Goal: Task Accomplishment & Management: Manage account settings

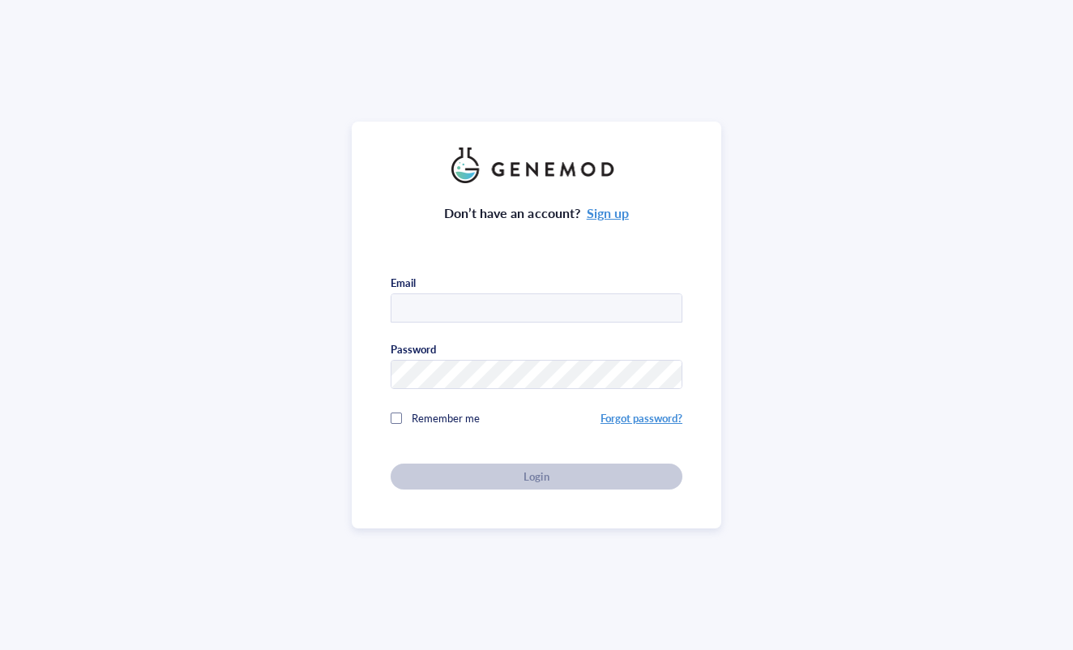
type input "[EMAIL_ADDRESS][PERSON_NAME][DOMAIN_NAME]"
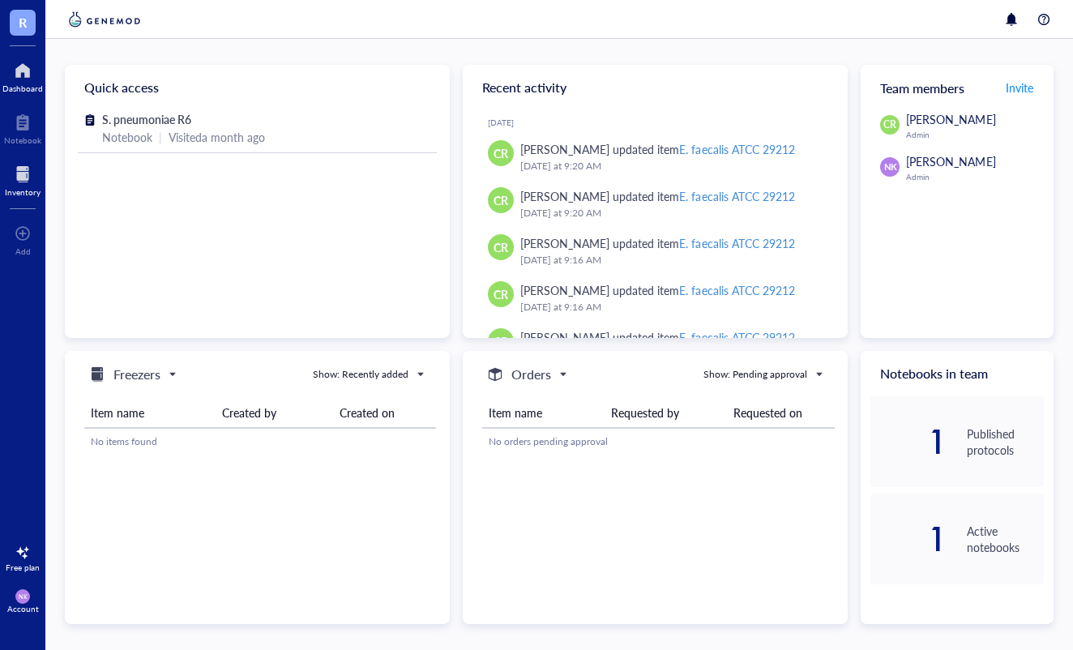
click at [26, 176] on div at bounding box center [23, 174] width 36 height 26
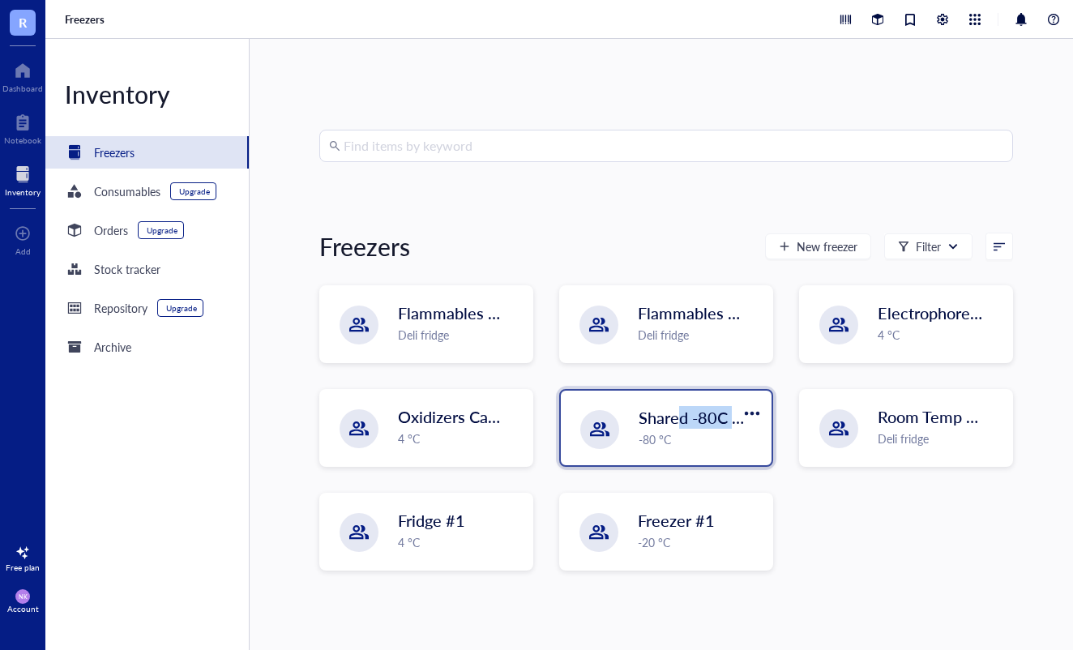
click at [675, 429] on div "Shared -80C Freezer -80 °C" at bounding box center [700, 427] width 123 height 42
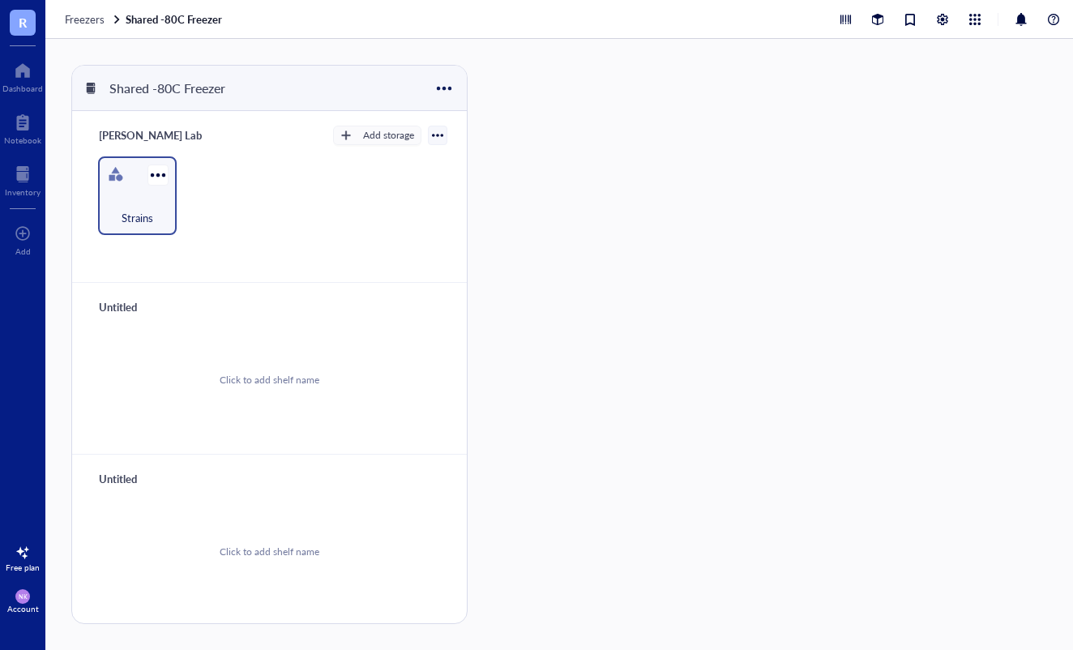
click at [142, 197] on div "Strains" at bounding box center [137, 209] width 62 height 36
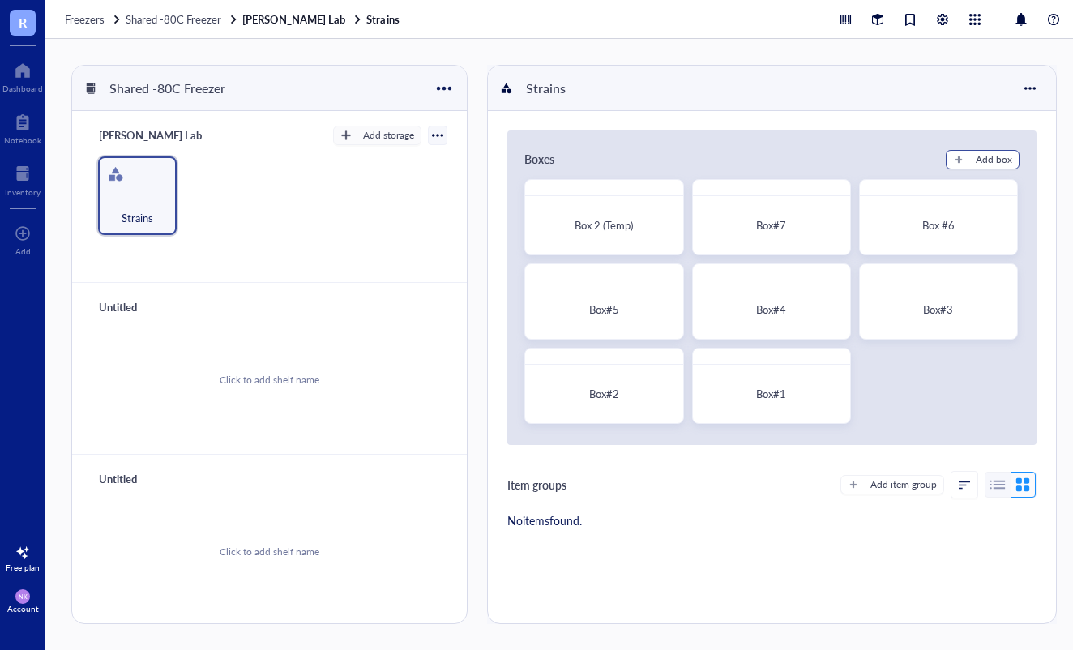
click at [965, 159] on button "Add box" at bounding box center [983, 159] width 74 height 19
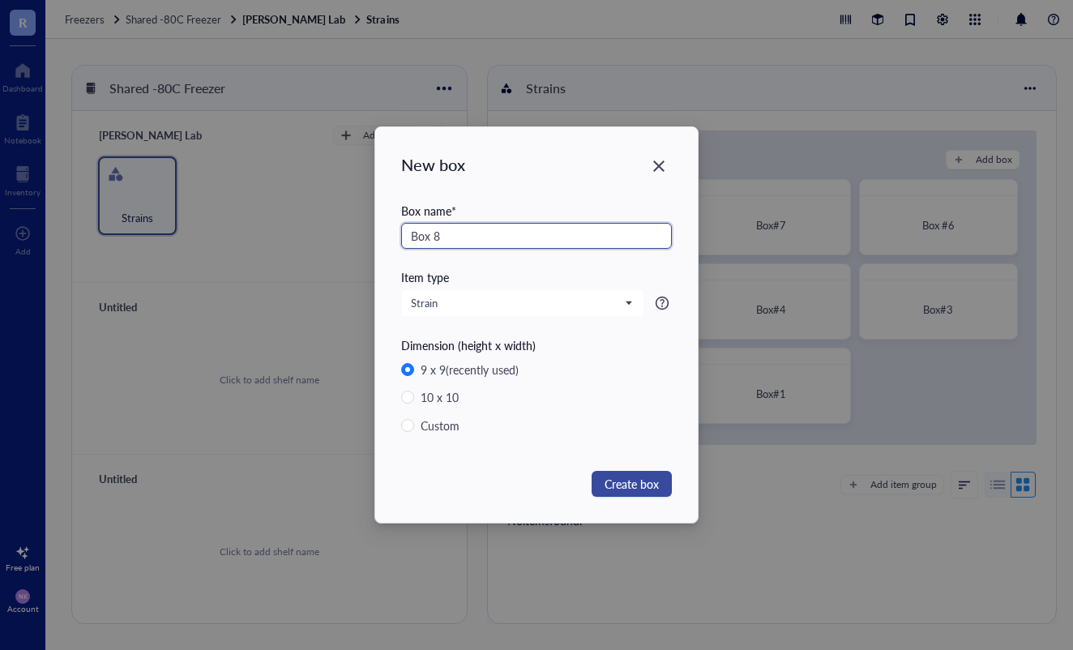
type input "Box 8"
click at [618, 484] on span "Create box" at bounding box center [632, 484] width 54 height 18
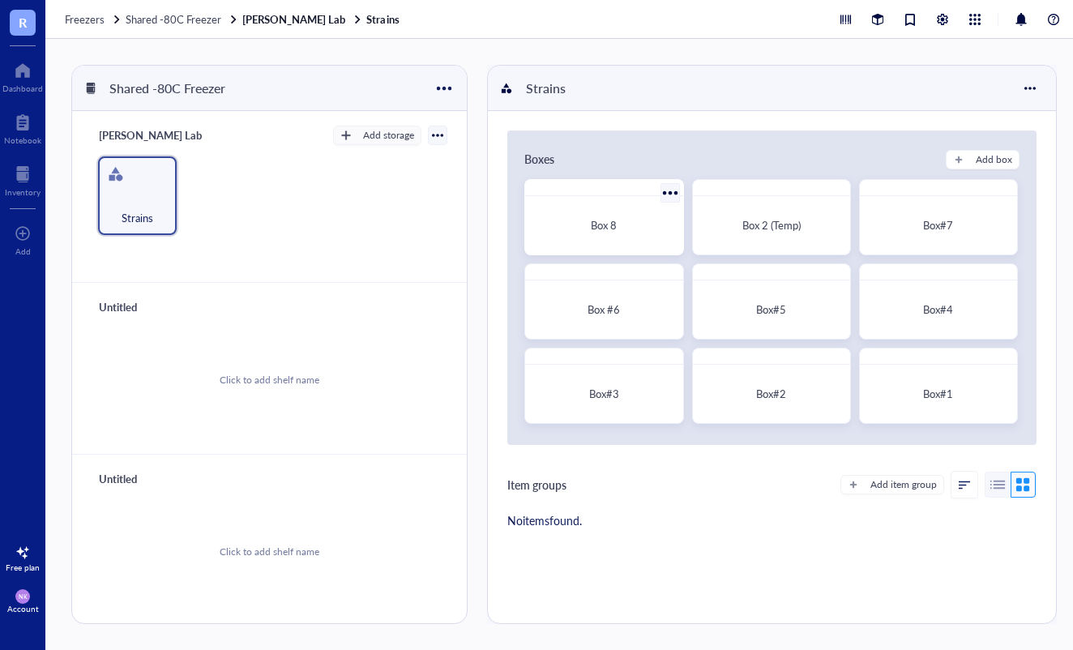
click at [610, 230] on span "Box 8" at bounding box center [604, 224] width 26 height 15
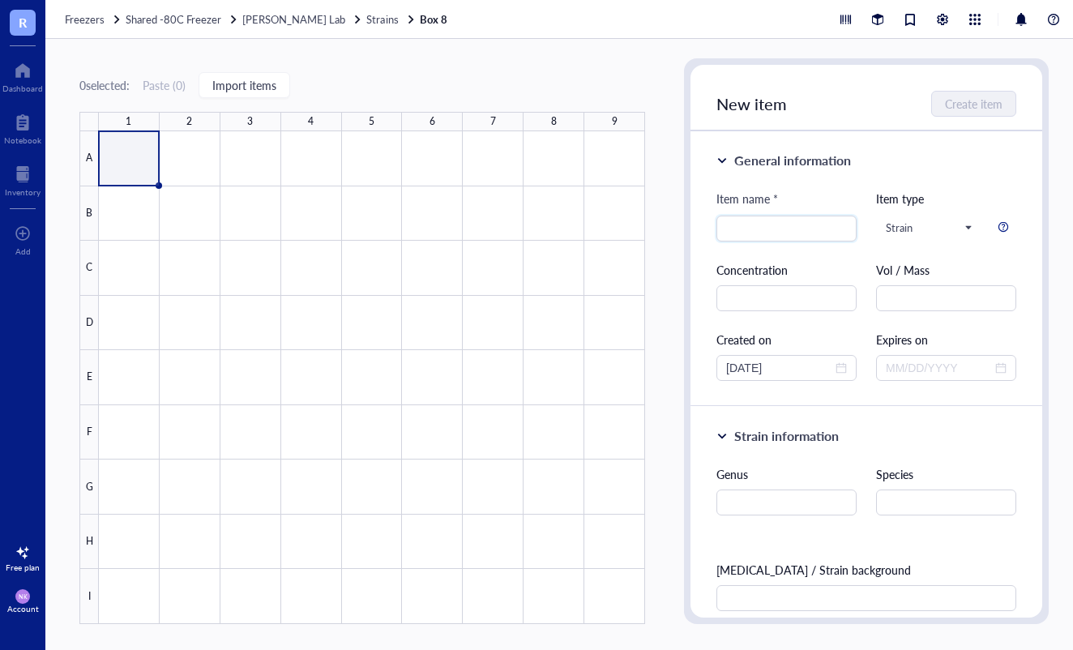
paste input "S. Typhimurium"
click at [952, 181] on div "General information Item name * S. Typhimurium S. Typhimurium Item type Strain …" at bounding box center [867, 269] width 352 height 276
click at [831, 229] on input "S. Typhimurium" at bounding box center [786, 228] width 121 height 24
type input "S. Typhimurium 1 of 4"
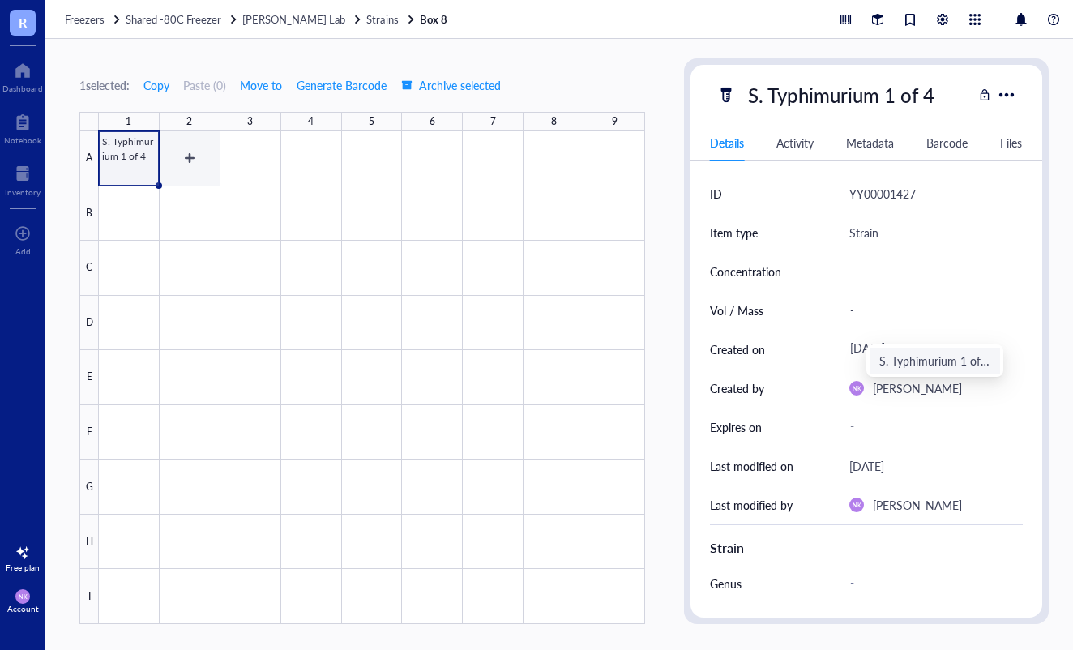
click at [188, 160] on div at bounding box center [372, 377] width 546 height 493
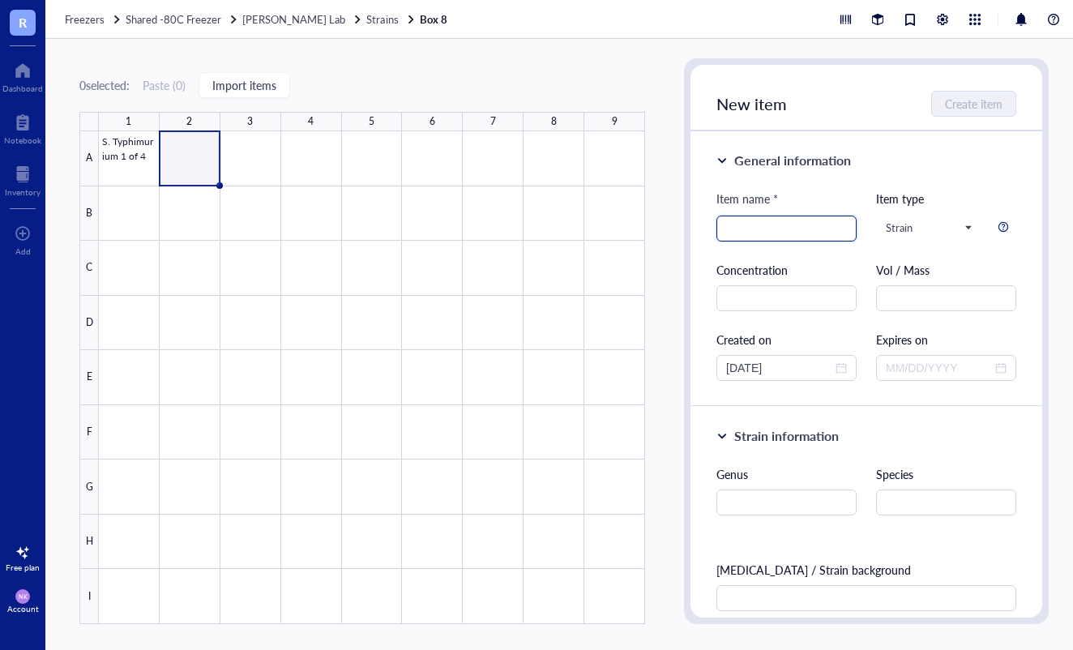
click at [731, 226] on input "search" at bounding box center [786, 228] width 121 height 24
paste input "S. Typhimurium"
type input "S. Typhimurium 2 of 4"
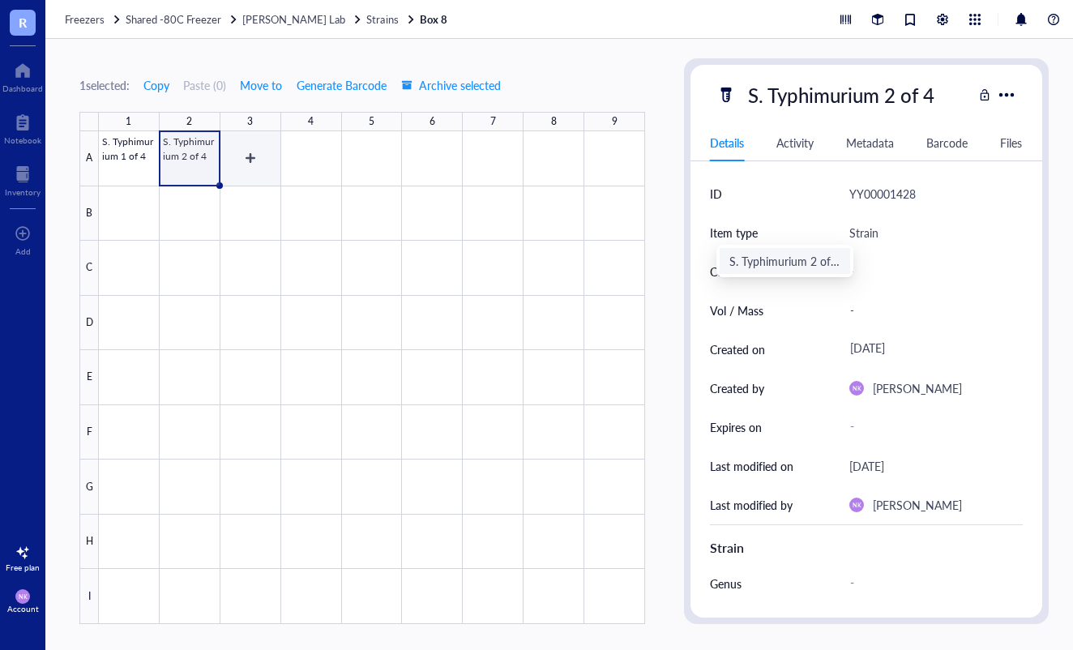
click at [253, 156] on div at bounding box center [372, 377] width 546 height 493
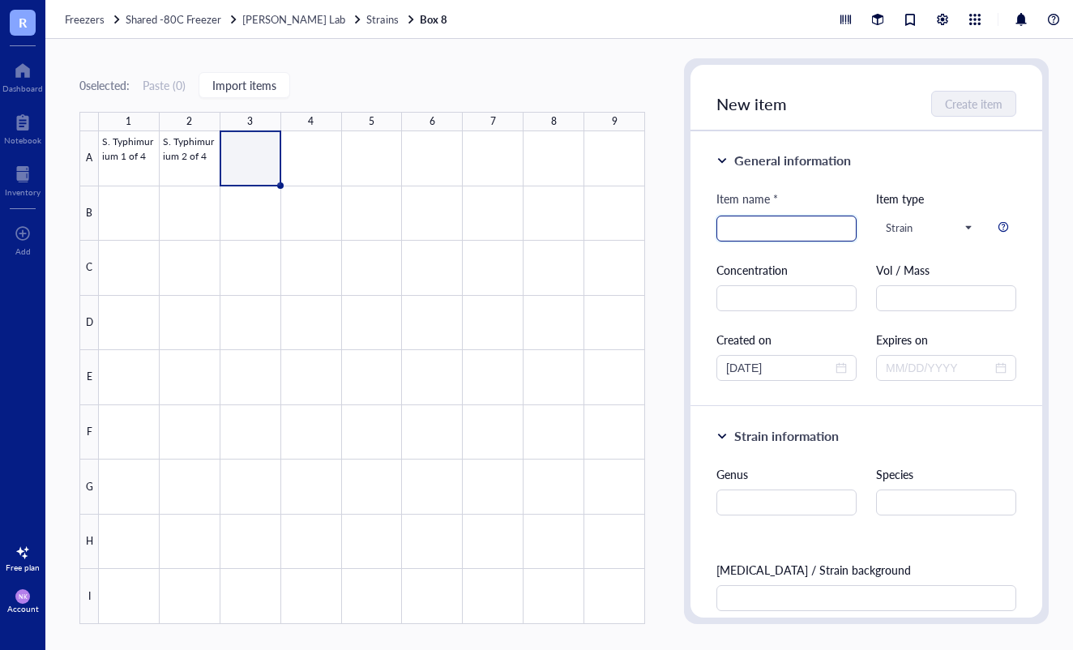
click at [749, 240] on input "search" at bounding box center [786, 228] width 121 height 24
paste input "S. Typhimurium"
type input "S. Typhimurium 3 of 4"
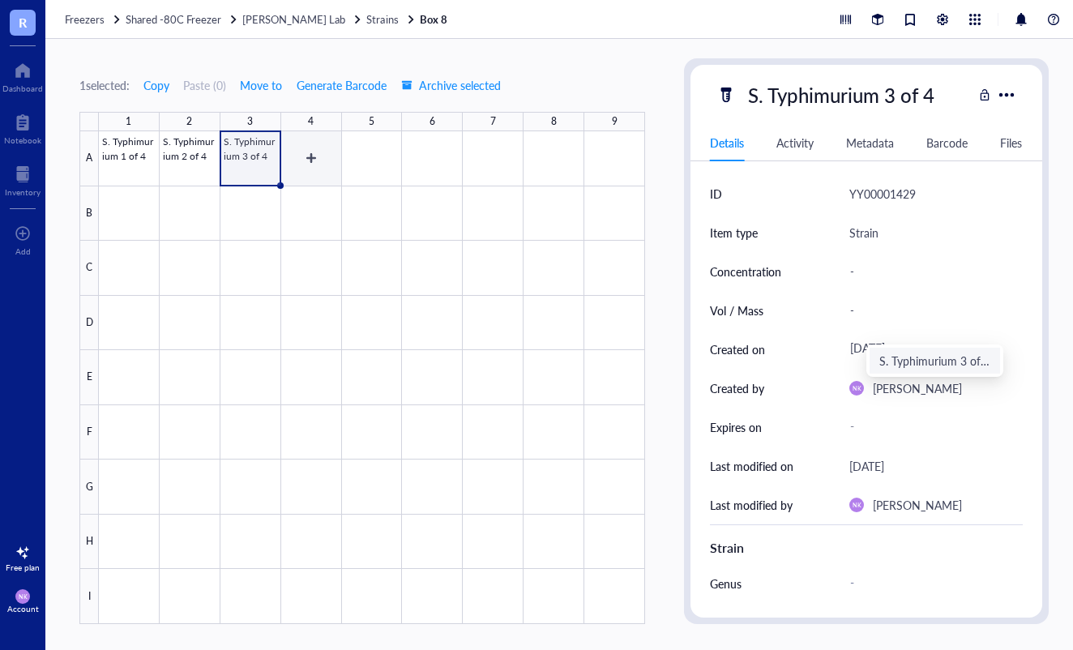
click at [308, 160] on div at bounding box center [372, 377] width 546 height 493
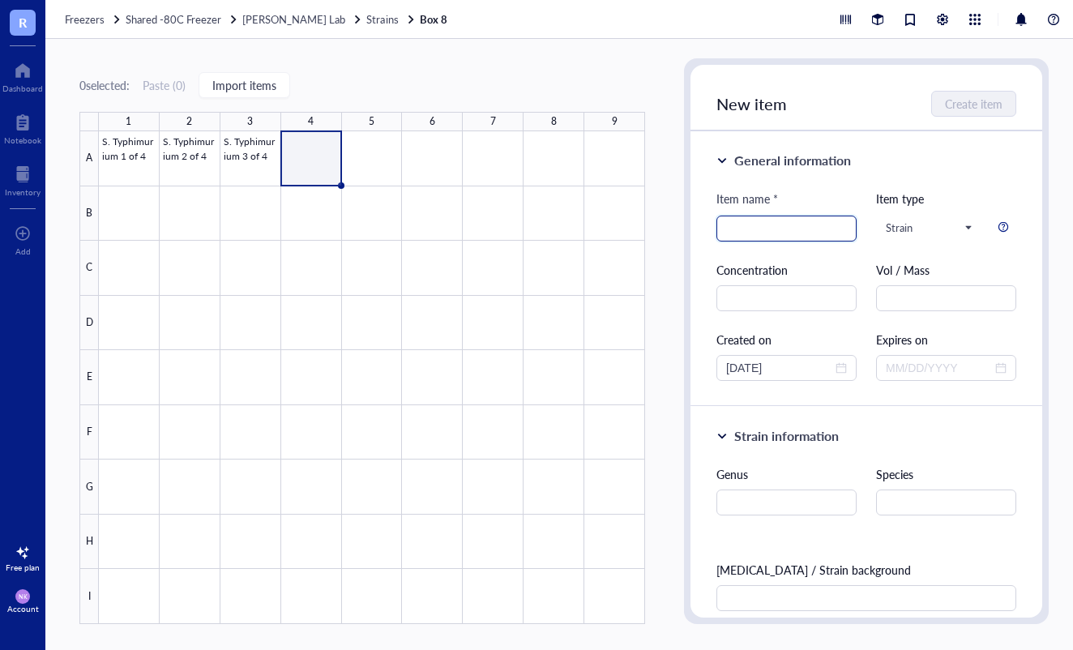
click at [742, 220] on input "search" at bounding box center [786, 228] width 121 height 24
paste input "S. Typhimurium"
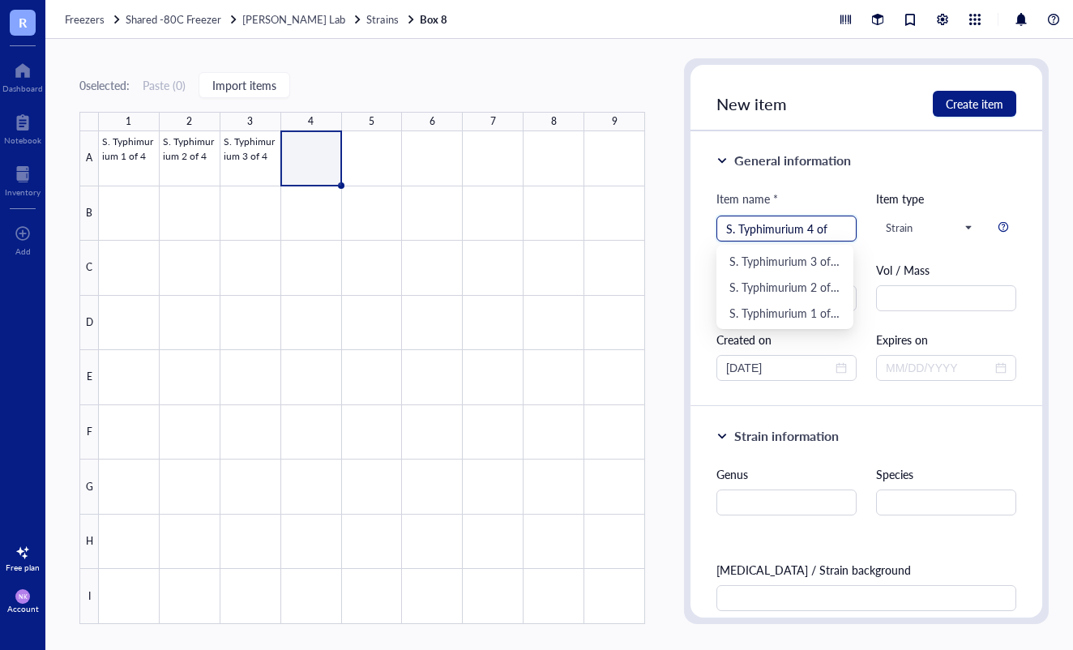
type input "S. Typhimurium 4 of 4"
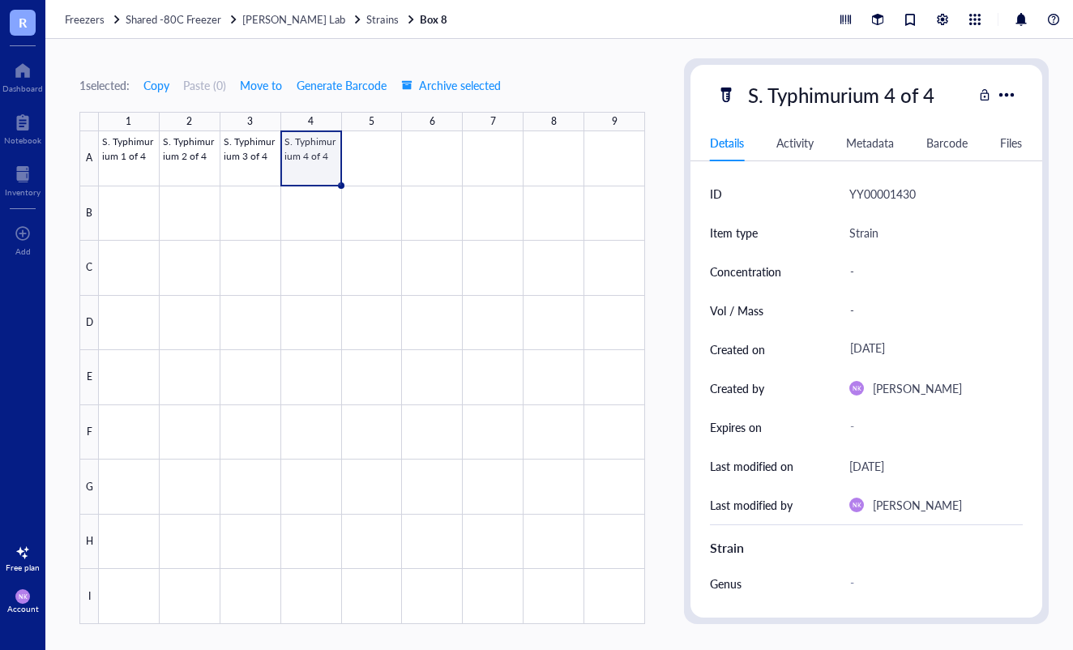
click at [639, 60] on div "1 selected: Copy Paste ( 0 ) Move to Generate Barcode Archive selected 1 2 3 4 …" at bounding box center [362, 341] width 566 height 566
